Goal: Task Accomplishment & Management: Manage account settings

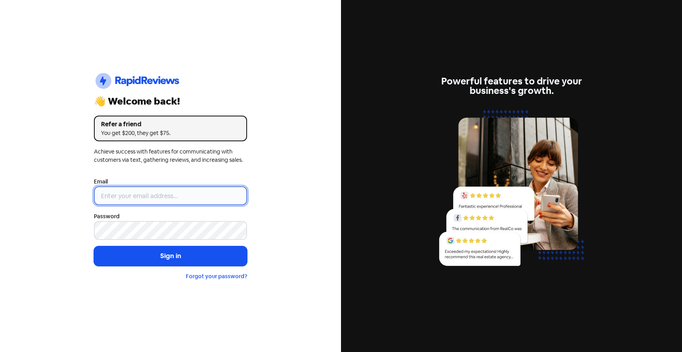
click at [176, 200] on input "email" at bounding box center [170, 195] width 153 height 19
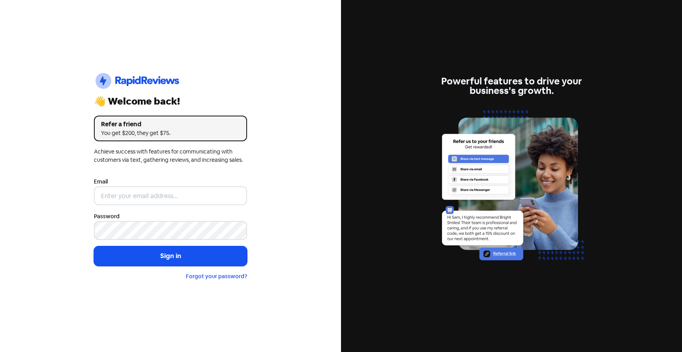
click at [289, 158] on div "Icon For Thunder-circle 👋 Welcome back! Refer a friend You get $200, they get $…" at bounding box center [170, 176] width 341 height 352
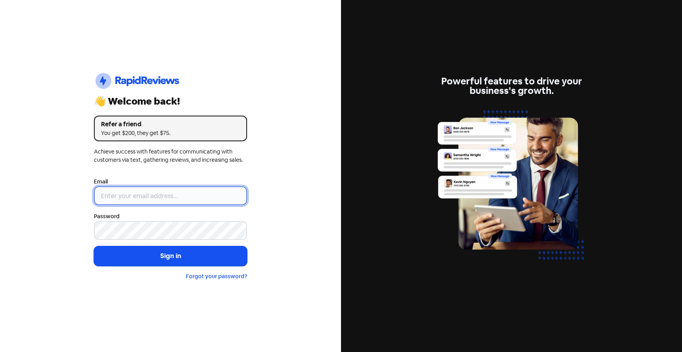
click at [104, 193] on input "email" at bounding box center [170, 195] width 153 height 19
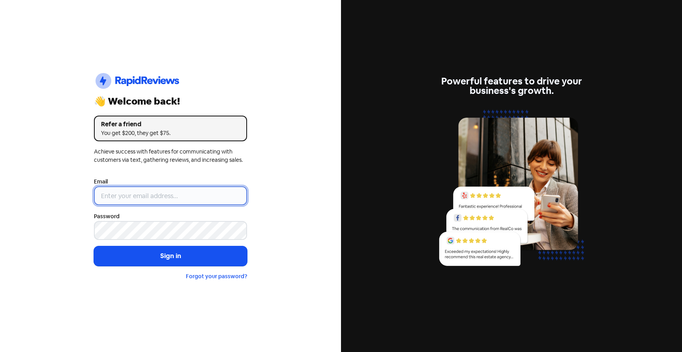
paste input "anott@wealthforlife.com.au"
type input "anott@wealthforlife.com.au"
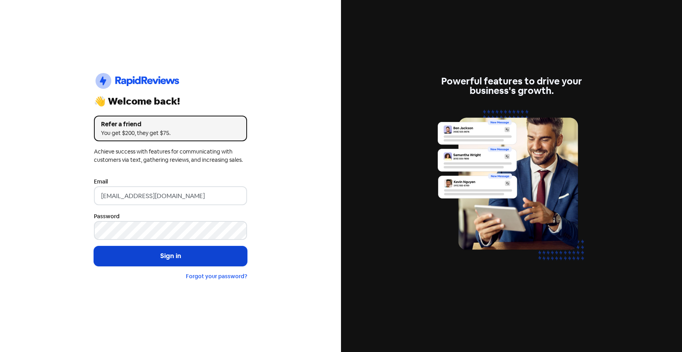
click at [175, 255] on button "Sign in" at bounding box center [170, 256] width 153 height 20
